Goal: Navigation & Orientation: Find specific page/section

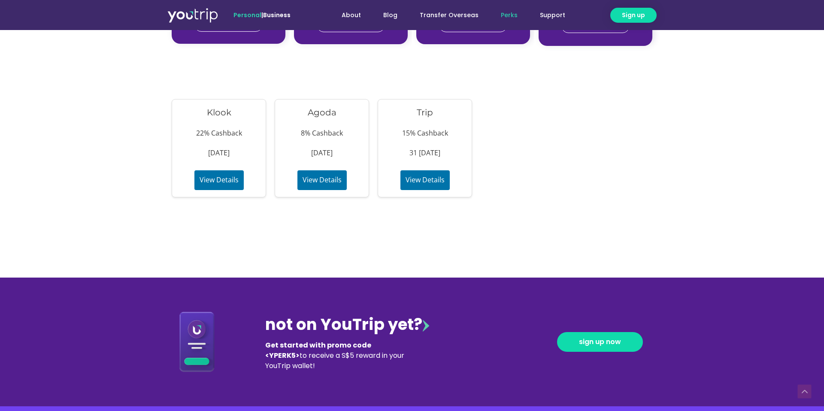
scroll to position [820, 0]
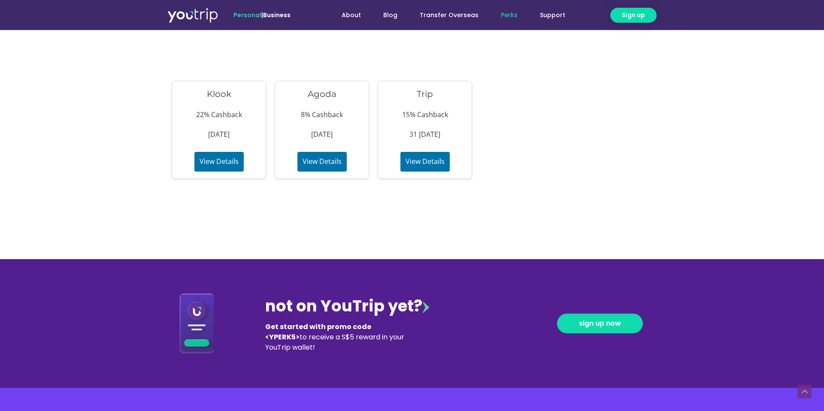
scroll to position [836, 0]
